Goal: Information Seeking & Learning: Learn about a topic

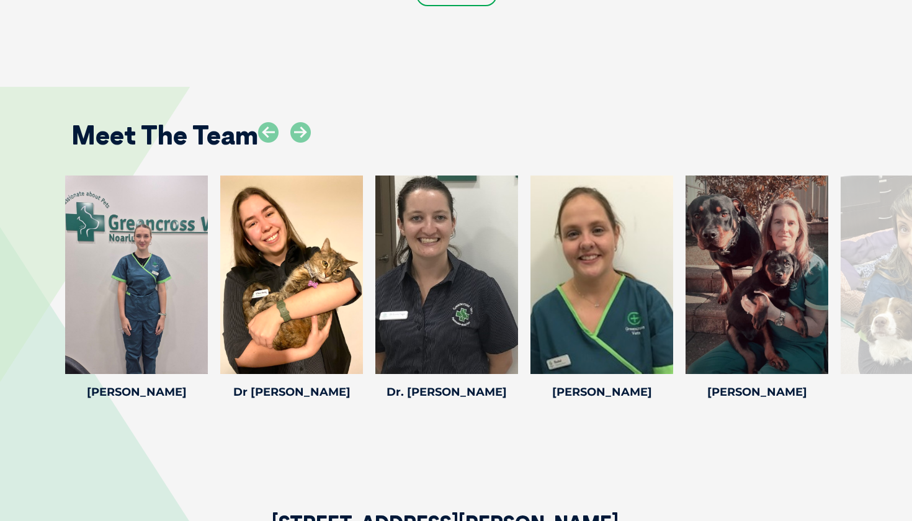
scroll to position [1681, 0]
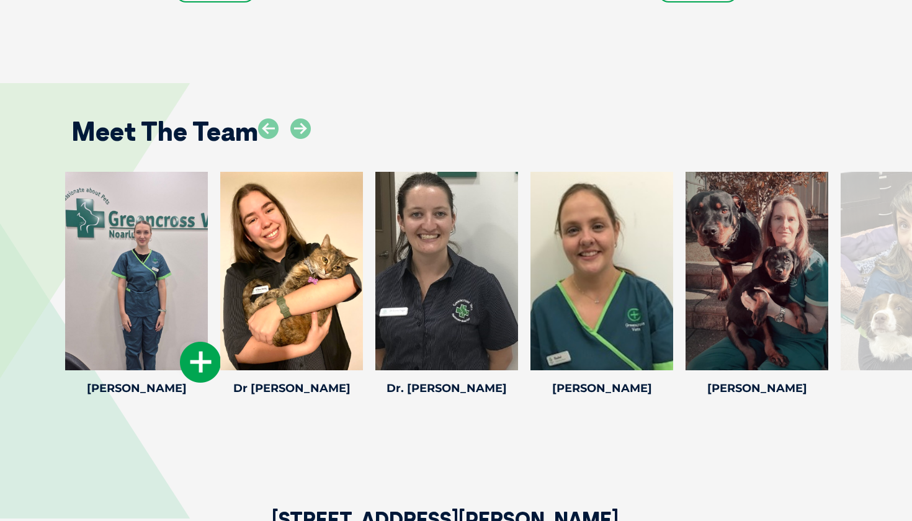
click at [135, 316] on div at bounding box center [136, 271] width 143 height 199
click at [140, 383] on h4 "[PERSON_NAME]" at bounding box center [136, 388] width 143 height 11
click at [202, 342] on icon at bounding box center [200, 362] width 41 height 41
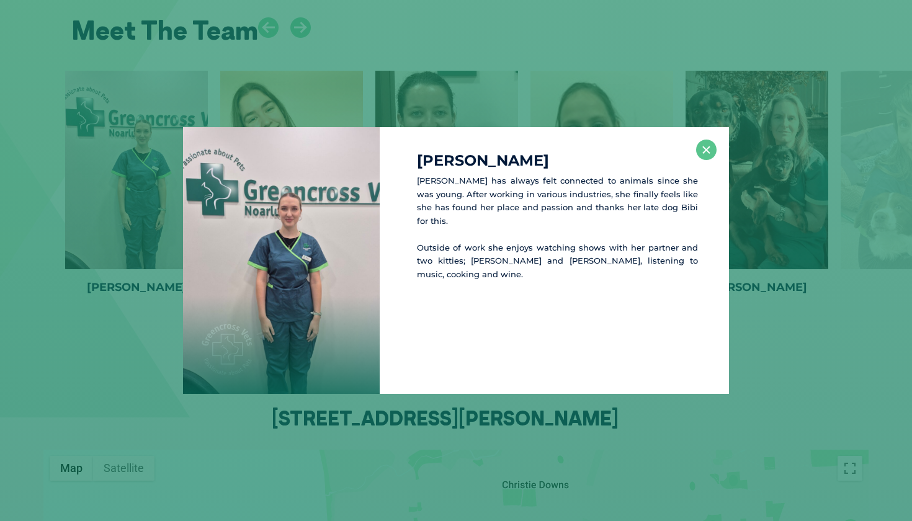
scroll to position [1784, 0]
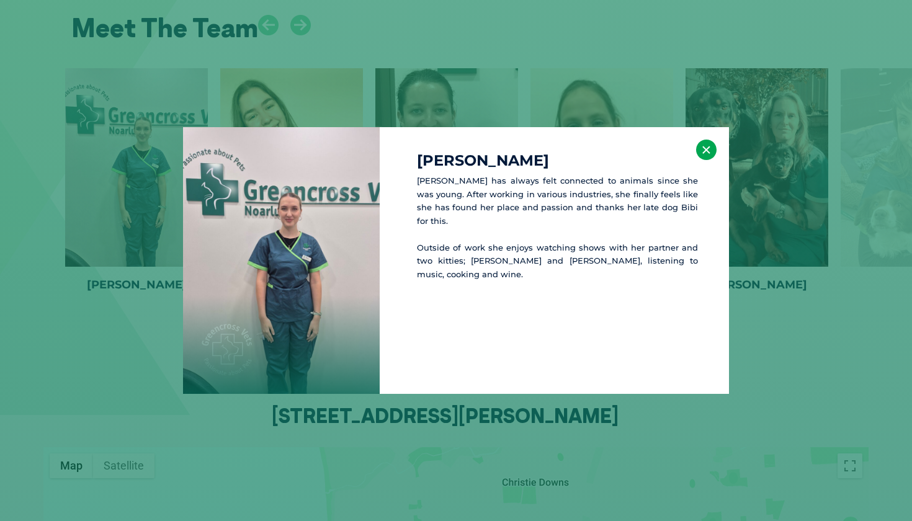
click at [712, 151] on button "×" at bounding box center [706, 150] width 20 height 20
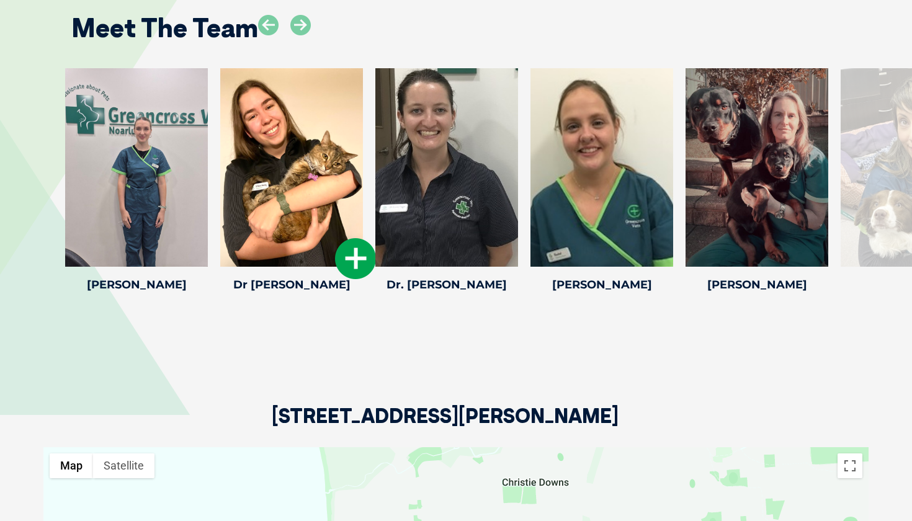
click at [355, 238] on icon at bounding box center [355, 258] width 41 height 41
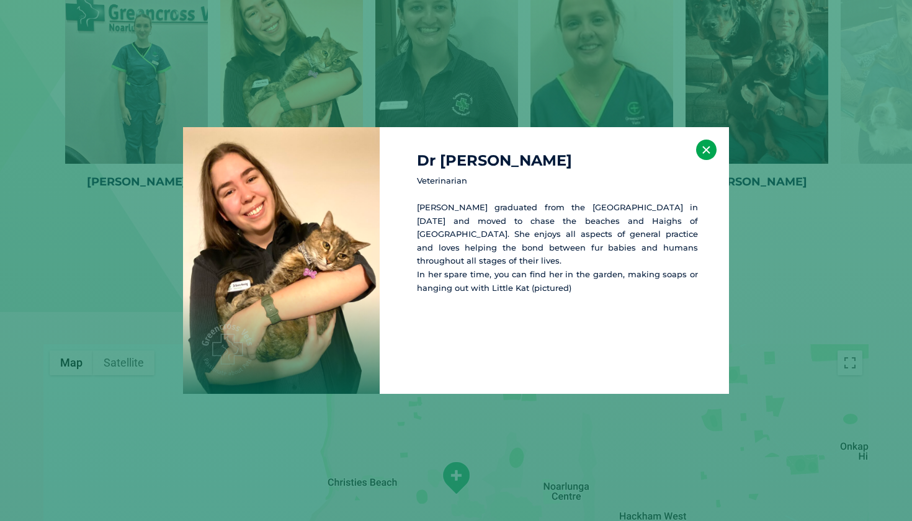
scroll to position [1888, 0]
click at [709, 148] on button "×" at bounding box center [706, 150] width 20 height 20
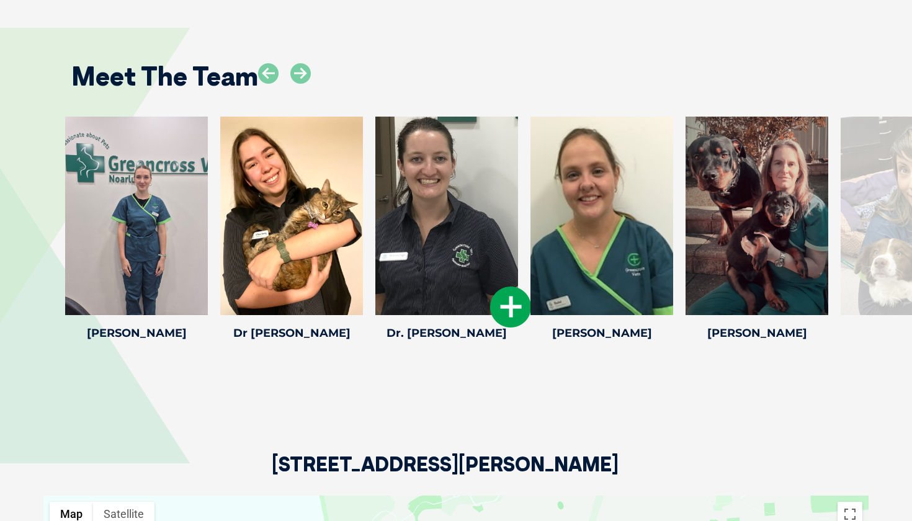
click at [505, 287] on icon at bounding box center [510, 307] width 41 height 41
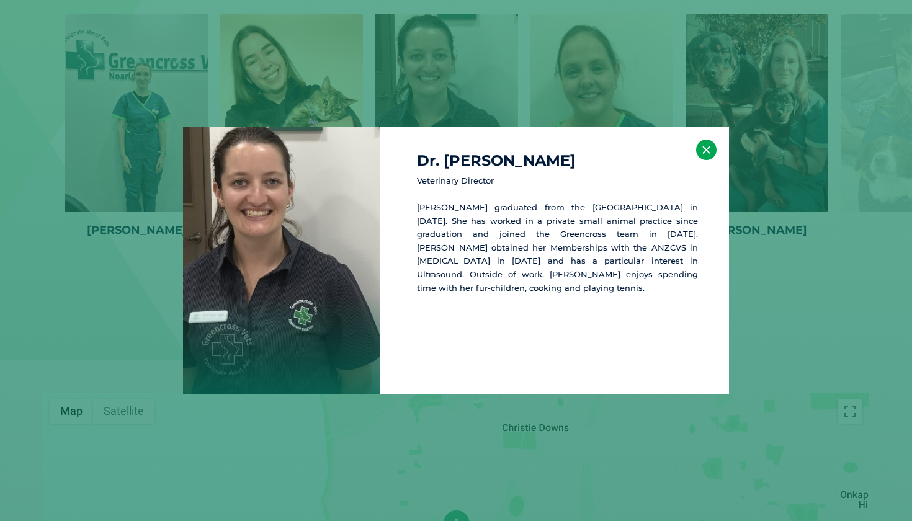
scroll to position [1839, 0]
click at [707, 144] on button "×" at bounding box center [706, 150] width 20 height 20
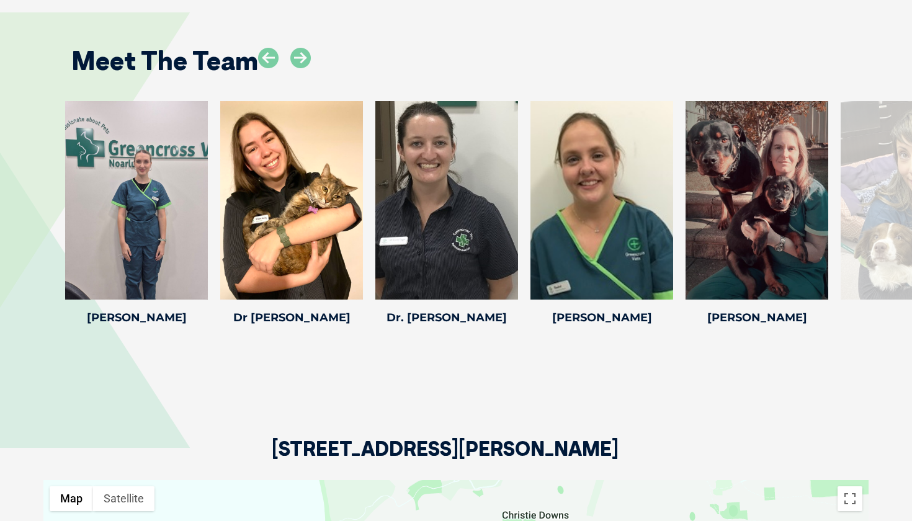
scroll to position [1744, 0]
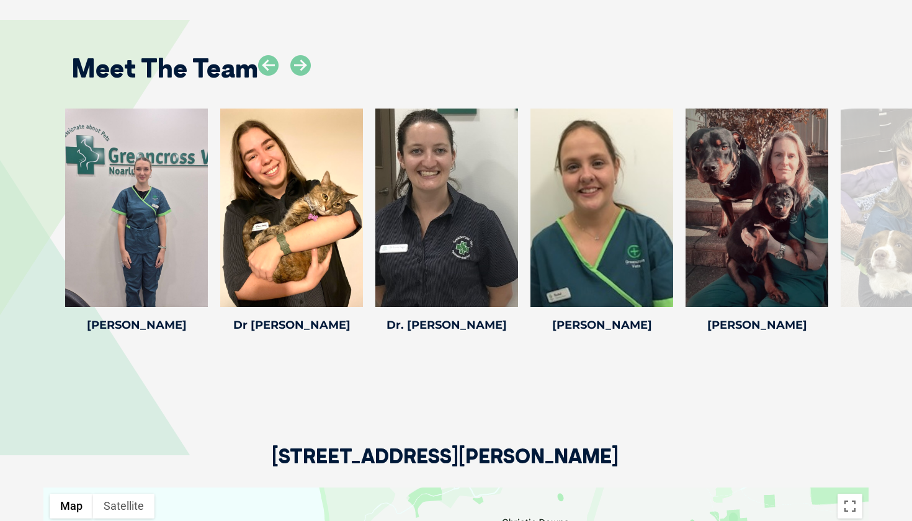
click at [879, 200] on div at bounding box center [912, 208] width 143 height 199
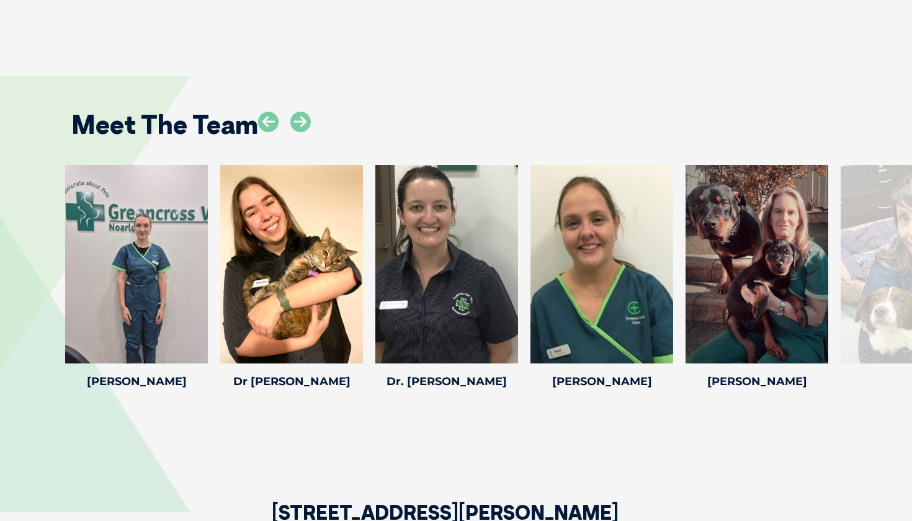
scroll to position [1687, 0]
click at [299, 112] on icon at bounding box center [300, 122] width 20 height 20
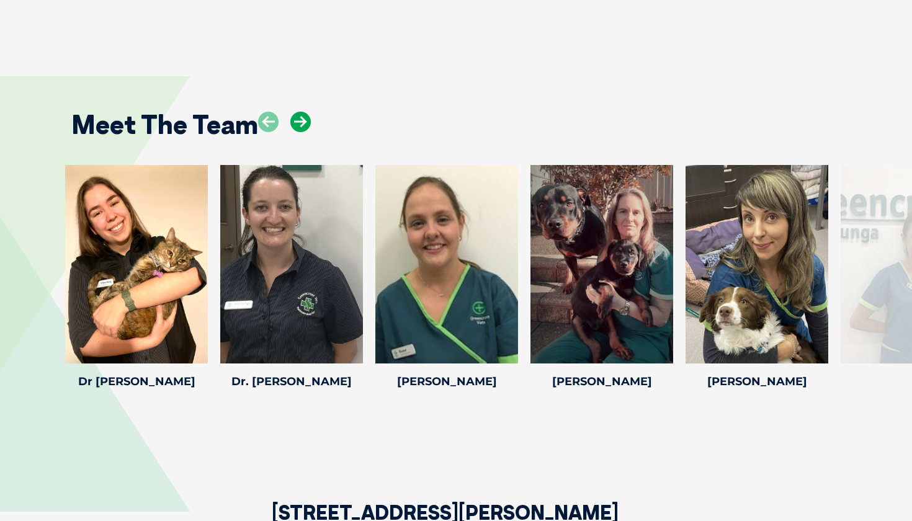
click at [301, 112] on icon at bounding box center [300, 122] width 20 height 20
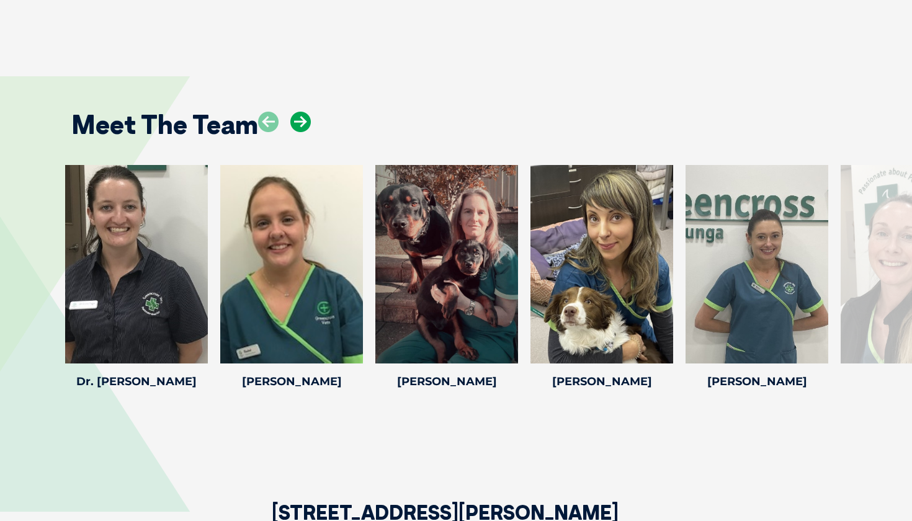
click at [301, 112] on icon at bounding box center [300, 122] width 20 height 20
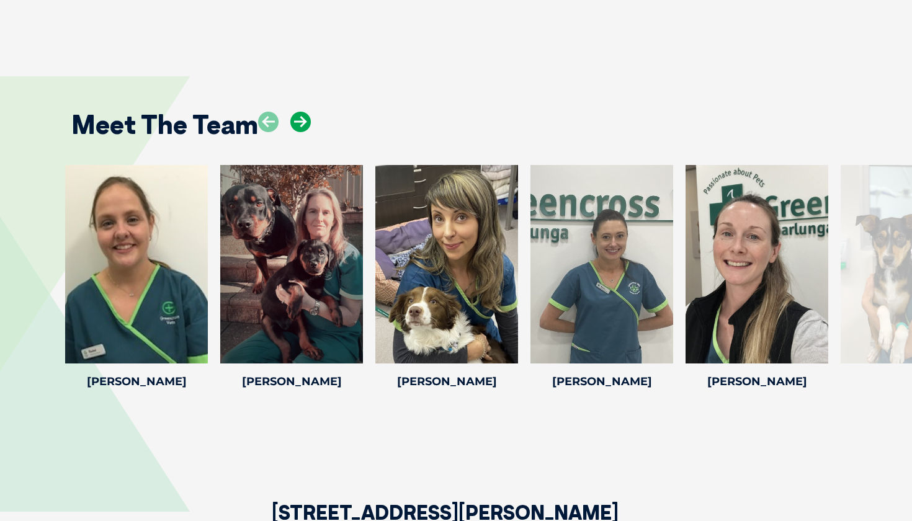
click at [301, 112] on icon at bounding box center [300, 122] width 20 height 20
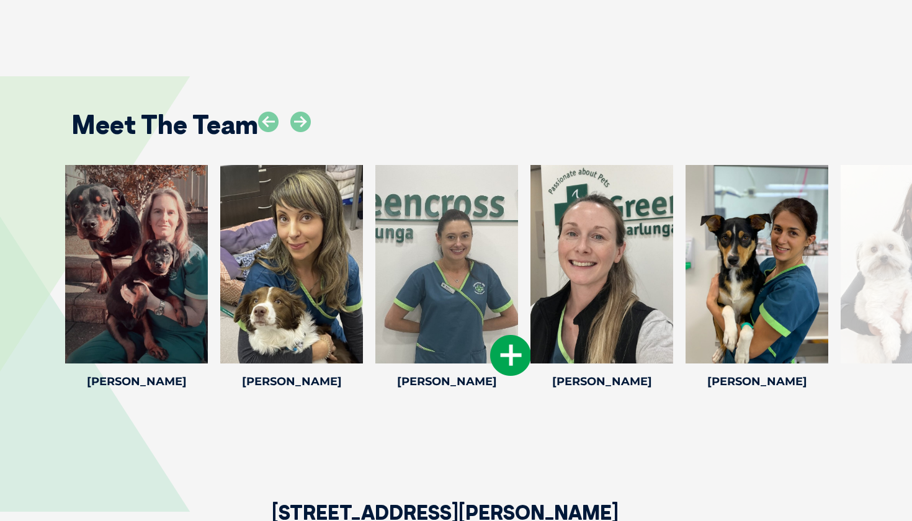
click at [508, 336] on icon at bounding box center [510, 355] width 41 height 41
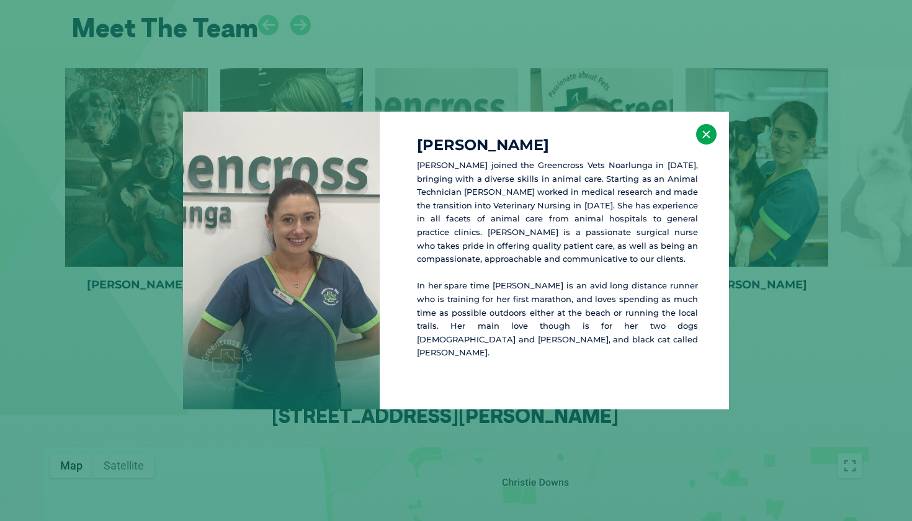
scroll to position [1786, 0]
click at [706, 142] on button "×" at bounding box center [706, 134] width 20 height 20
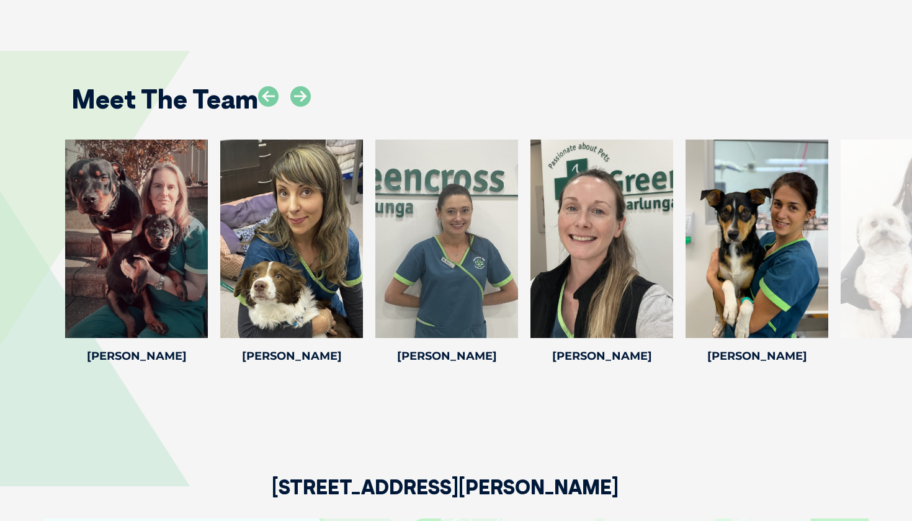
scroll to position [1664, 0]
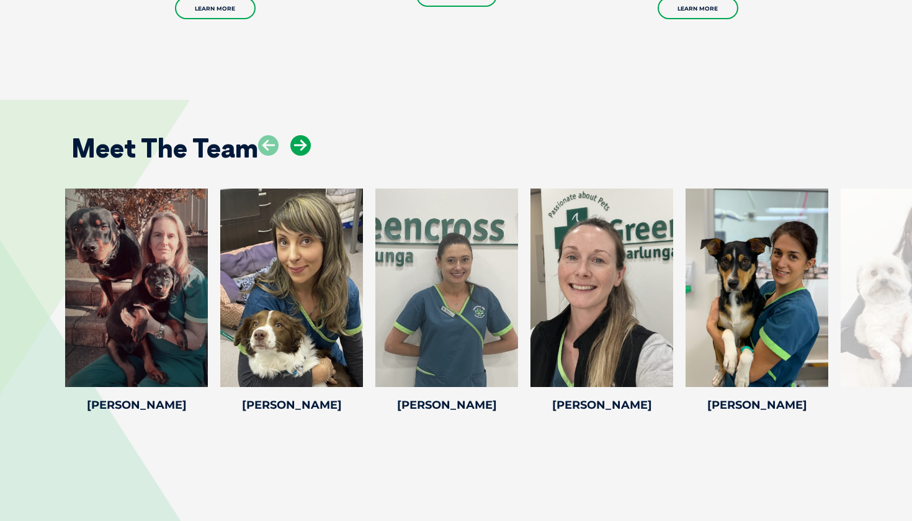
click at [292, 135] on icon at bounding box center [300, 145] width 20 height 20
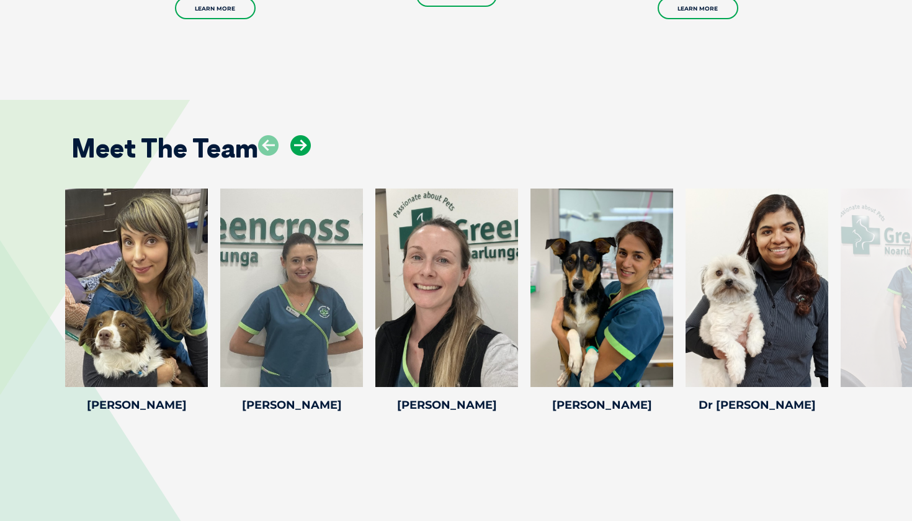
click at [292, 135] on icon at bounding box center [300, 145] width 20 height 20
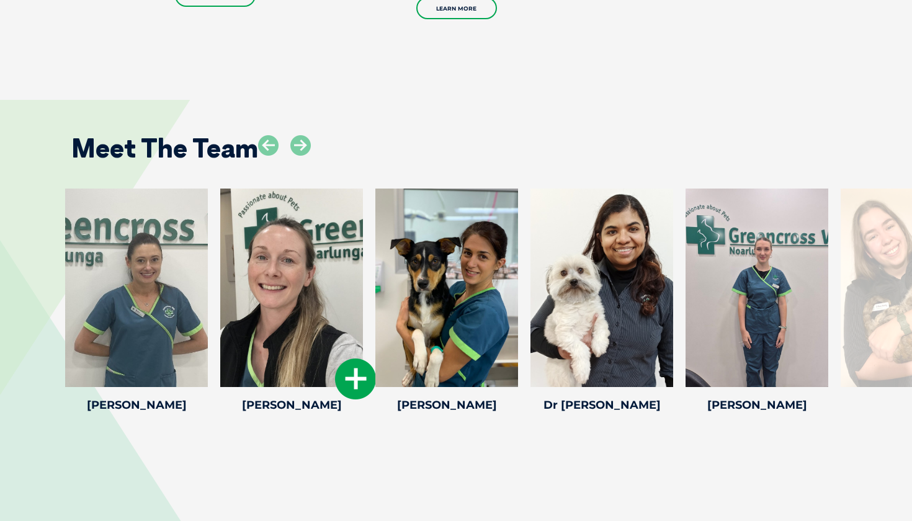
click at [356, 359] on icon at bounding box center [355, 379] width 41 height 41
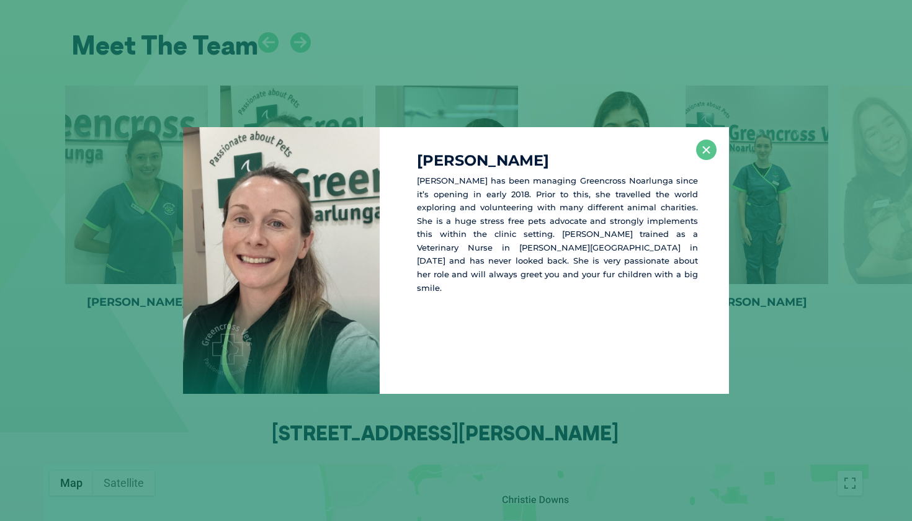
scroll to position [1767, 0]
click at [707, 146] on button "×" at bounding box center [706, 150] width 20 height 20
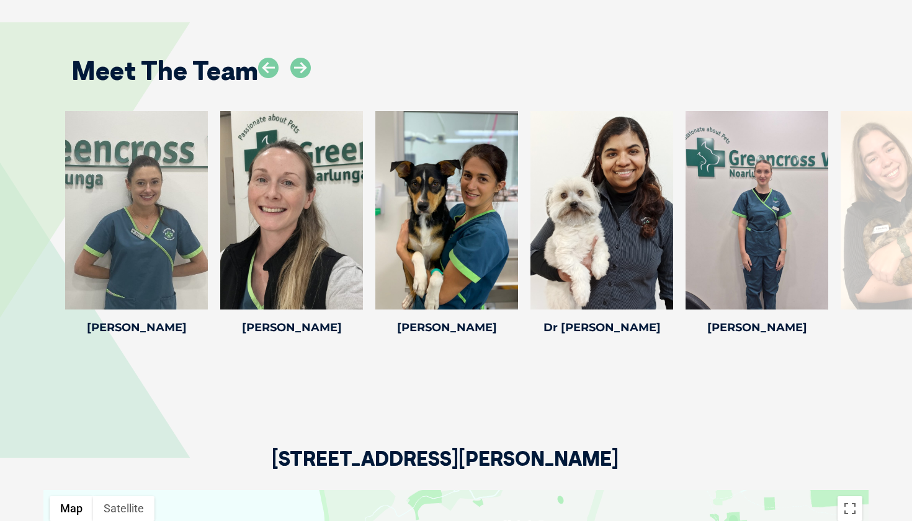
scroll to position [1714, 0]
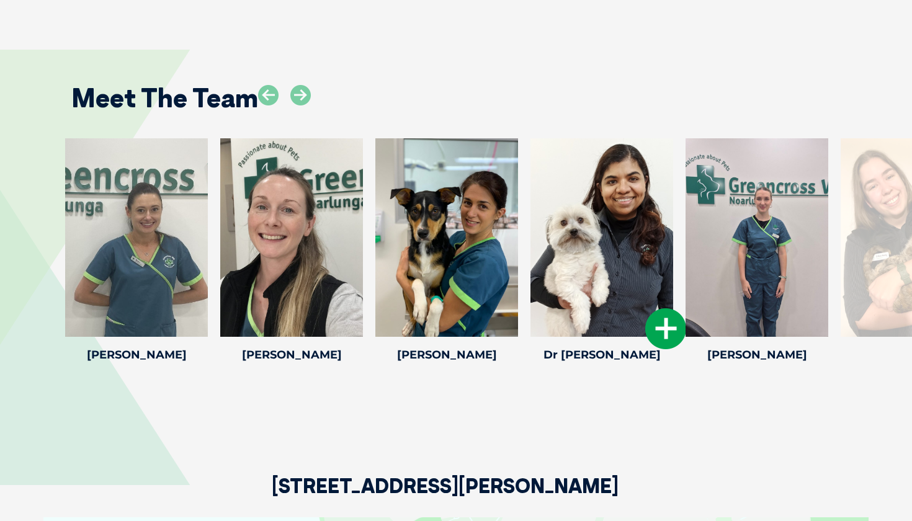
click at [659, 308] on icon at bounding box center [665, 328] width 41 height 41
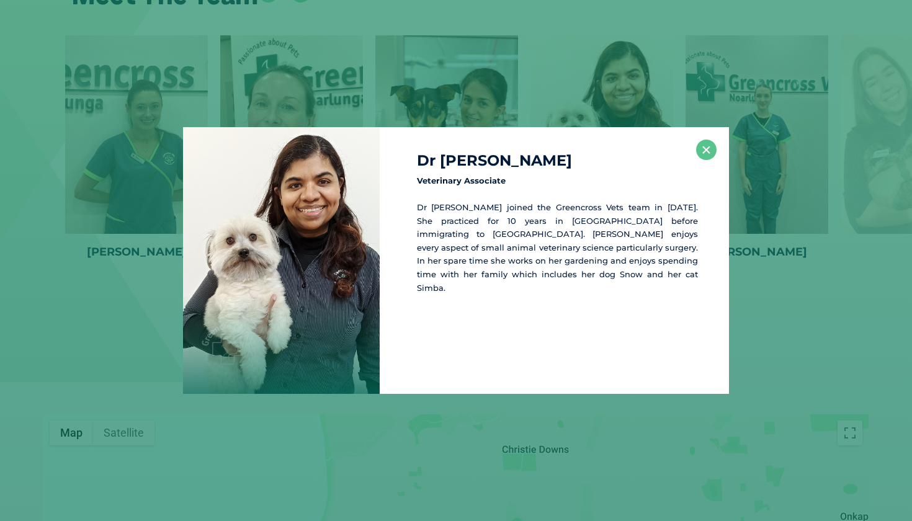
scroll to position [1818, 0]
click at [712, 145] on button "×" at bounding box center [706, 150] width 20 height 20
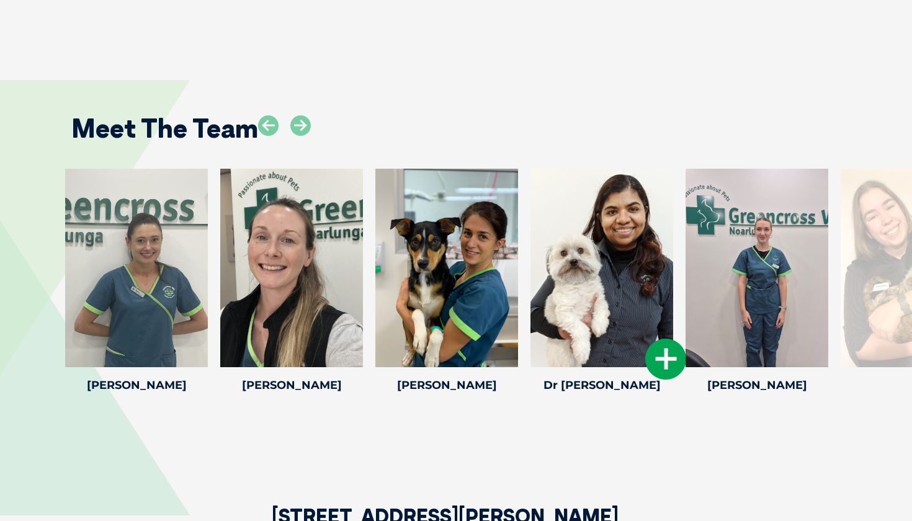
scroll to position [1674, 0]
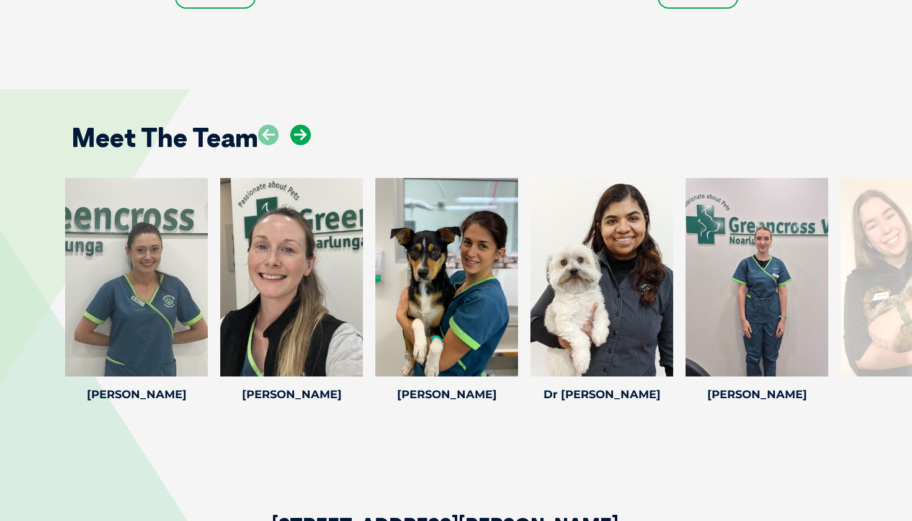
click at [301, 125] on icon at bounding box center [300, 135] width 20 height 20
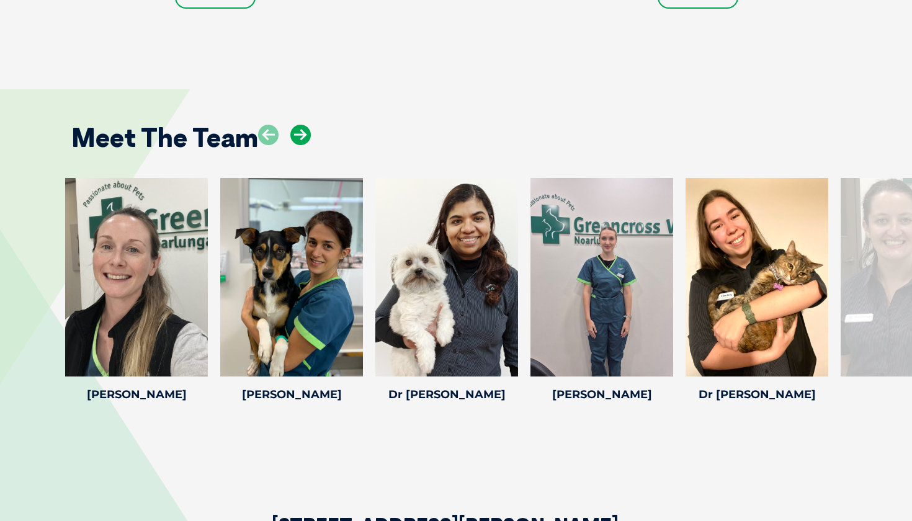
click at [301, 125] on icon at bounding box center [300, 135] width 20 height 20
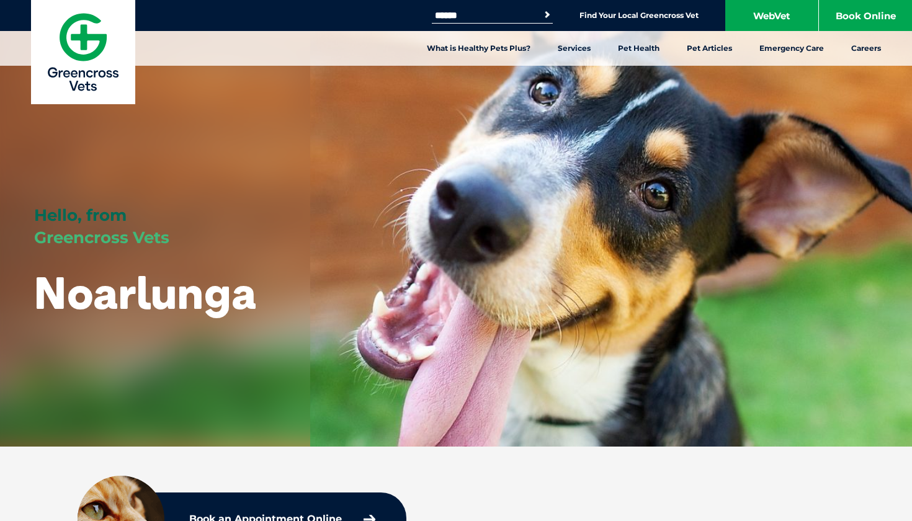
scroll to position [0, 0]
